Goal: Check status: Check status

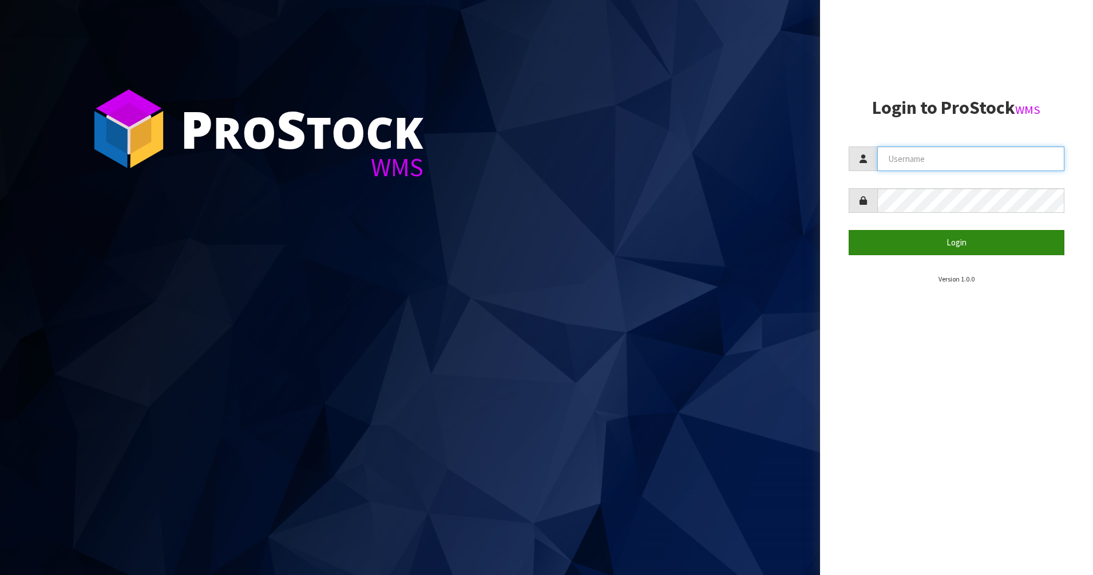
type input "PACIFICBIOLOGICS"
click at [957, 246] on button "Login" at bounding box center [957, 242] width 216 height 25
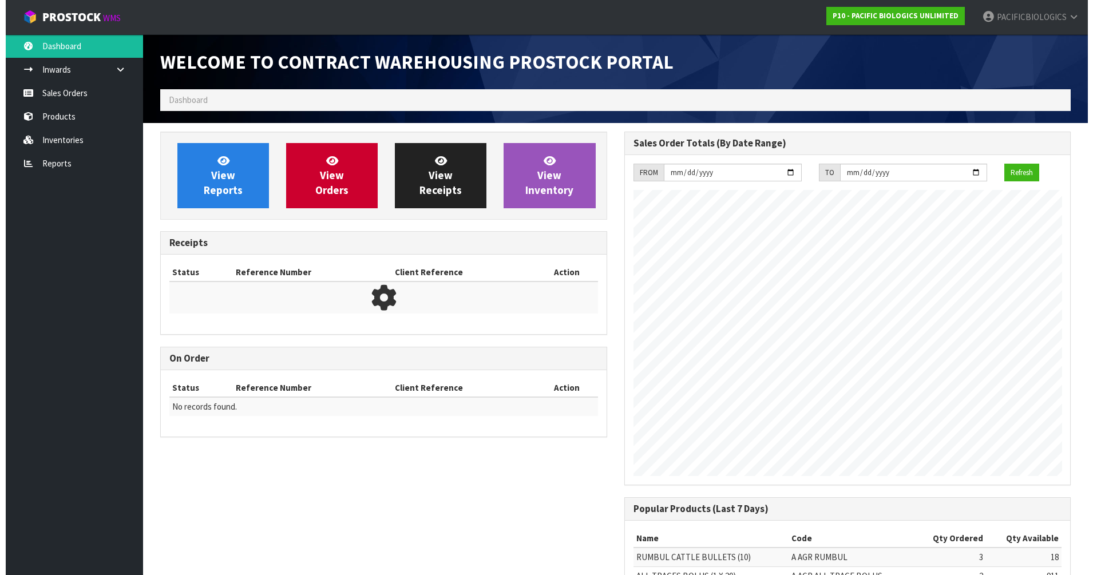
scroll to position [487, 464]
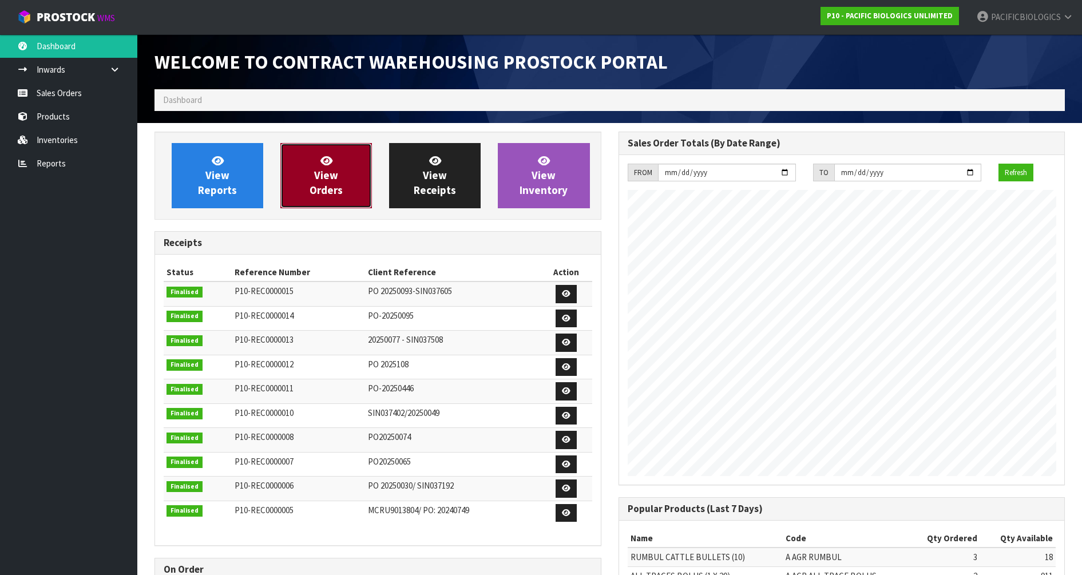
click at [327, 176] on span "View Orders" at bounding box center [326, 175] width 33 height 43
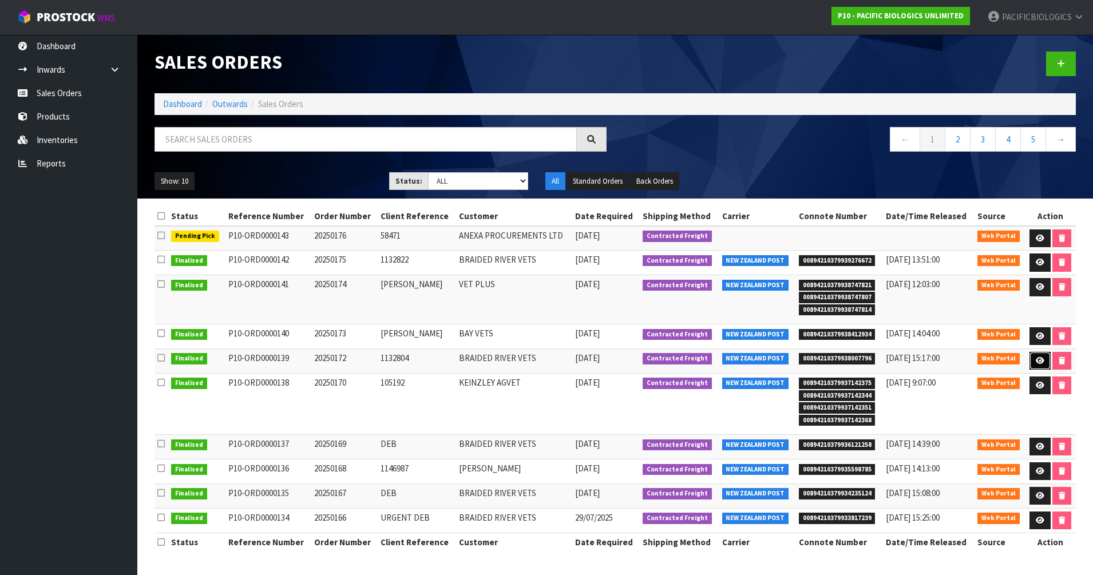
click at [1039, 358] on icon at bounding box center [1040, 360] width 9 height 7
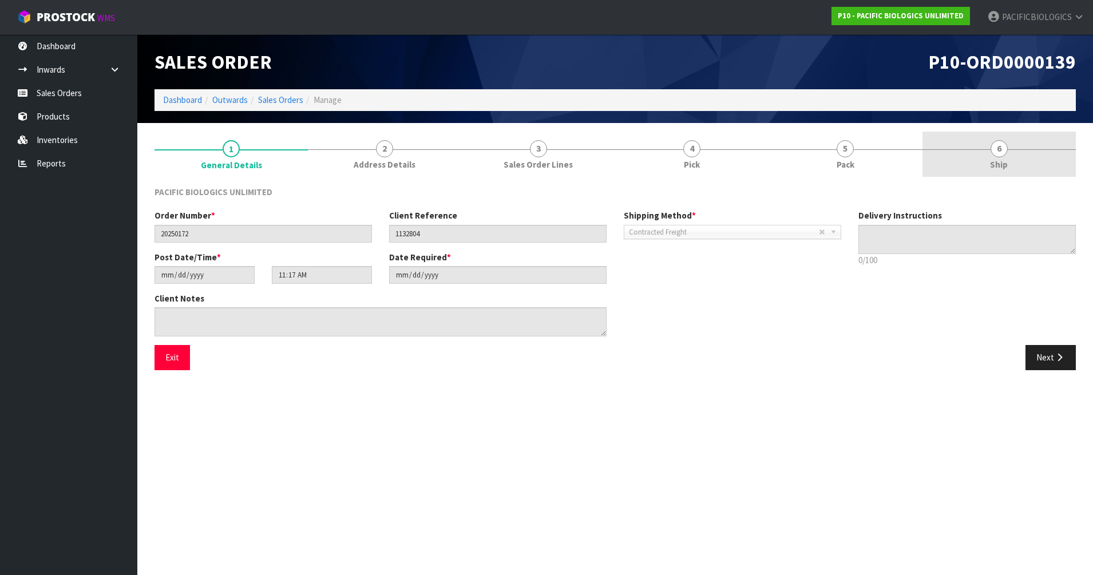
click at [999, 164] on span "Ship" at bounding box center [999, 165] width 18 height 12
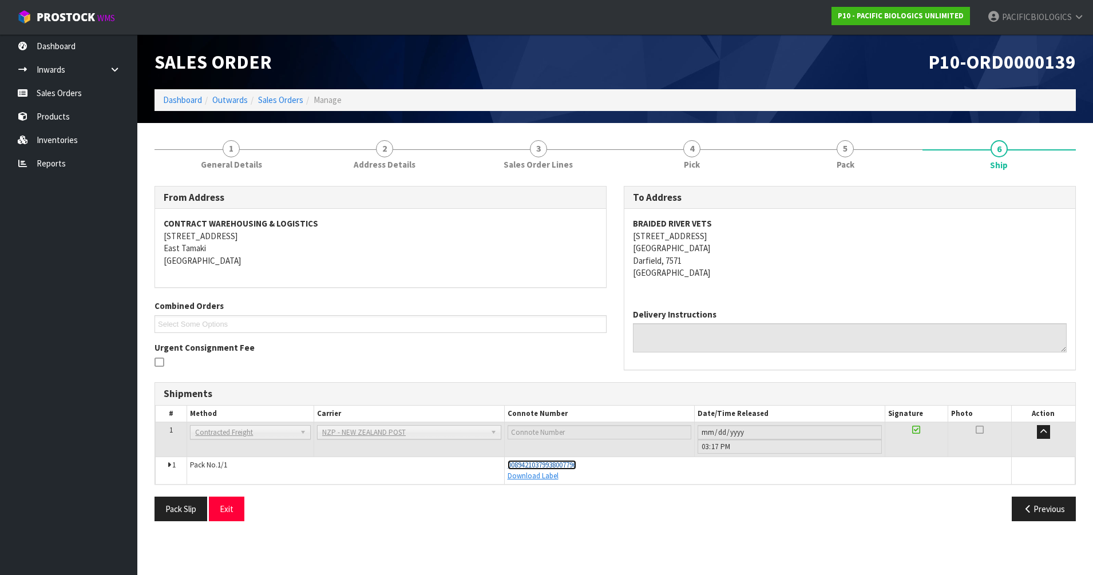
click at [537, 464] on span "00894210379938007796" at bounding box center [542, 465] width 69 height 10
click at [291, 101] on link "Sales Orders" at bounding box center [280, 99] width 45 height 11
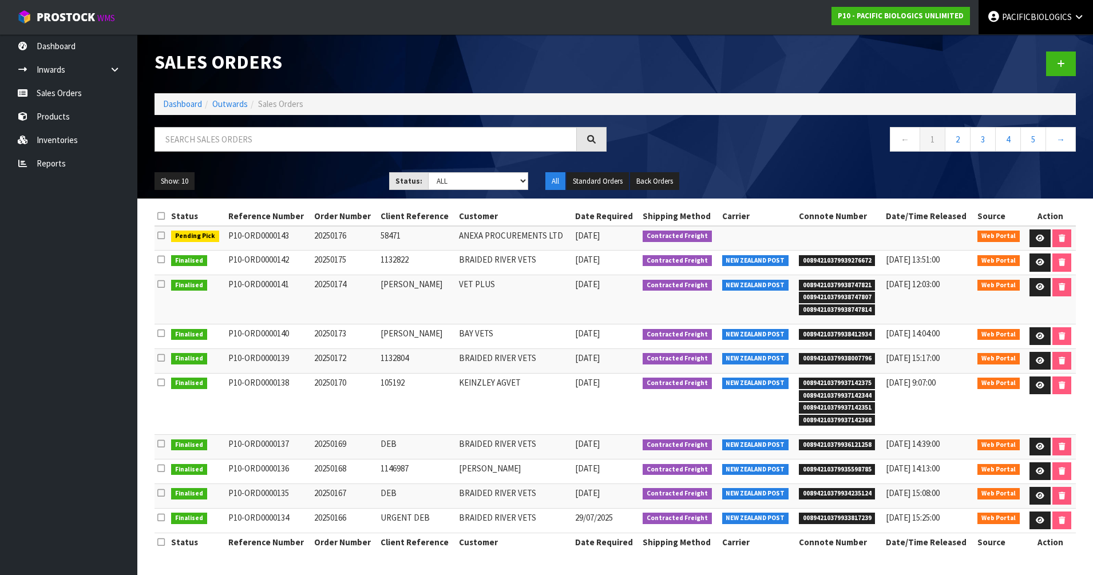
click at [1044, 16] on span "PACIFICBIOLOGICS" at bounding box center [1037, 16] width 70 height 11
click at [1026, 46] on link "Logout" at bounding box center [1047, 45] width 90 height 15
